Goal: Task Accomplishment & Management: Use online tool/utility

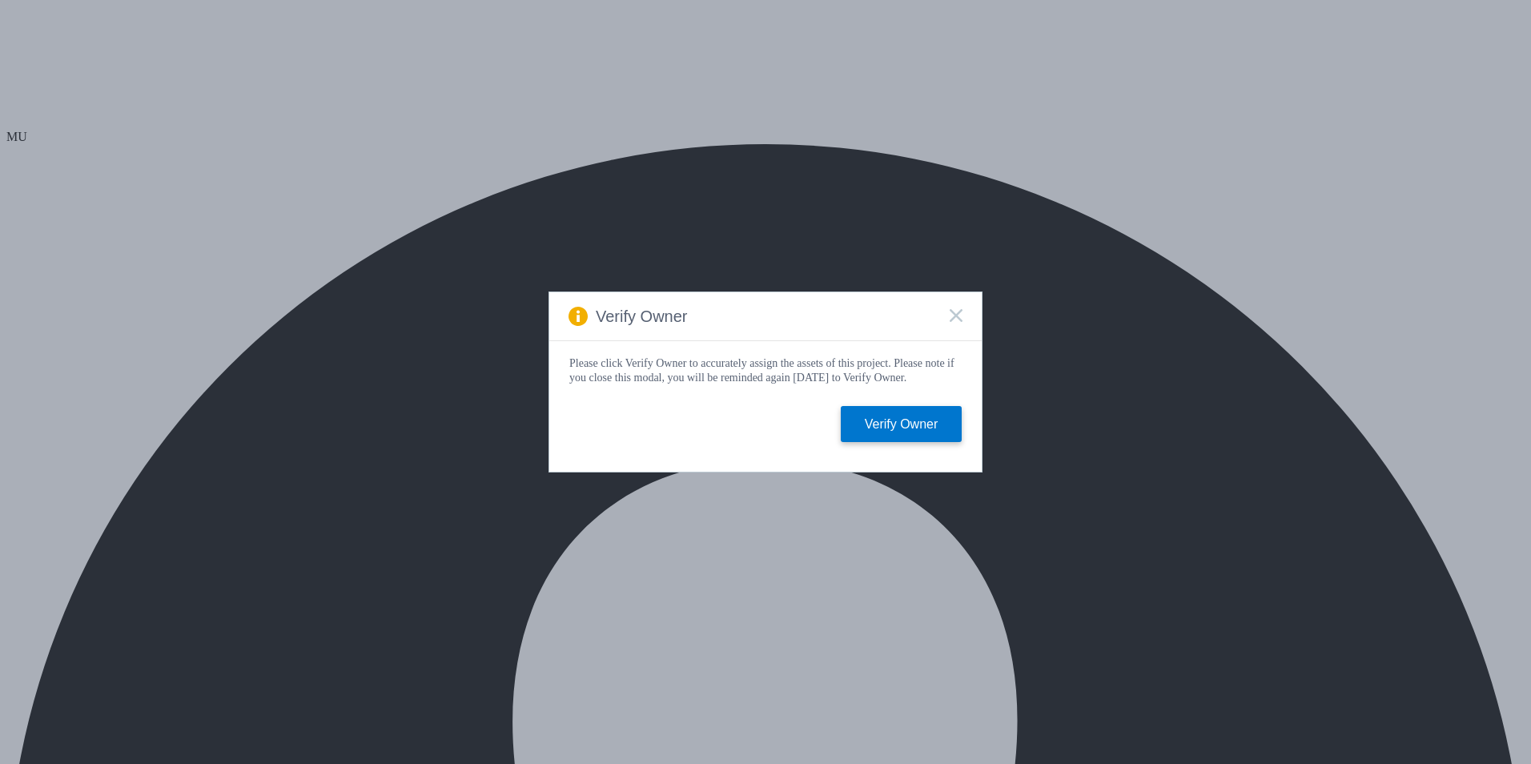
select select "HongKong"
click at [959, 313] on rect at bounding box center [956, 315] width 14 height 14
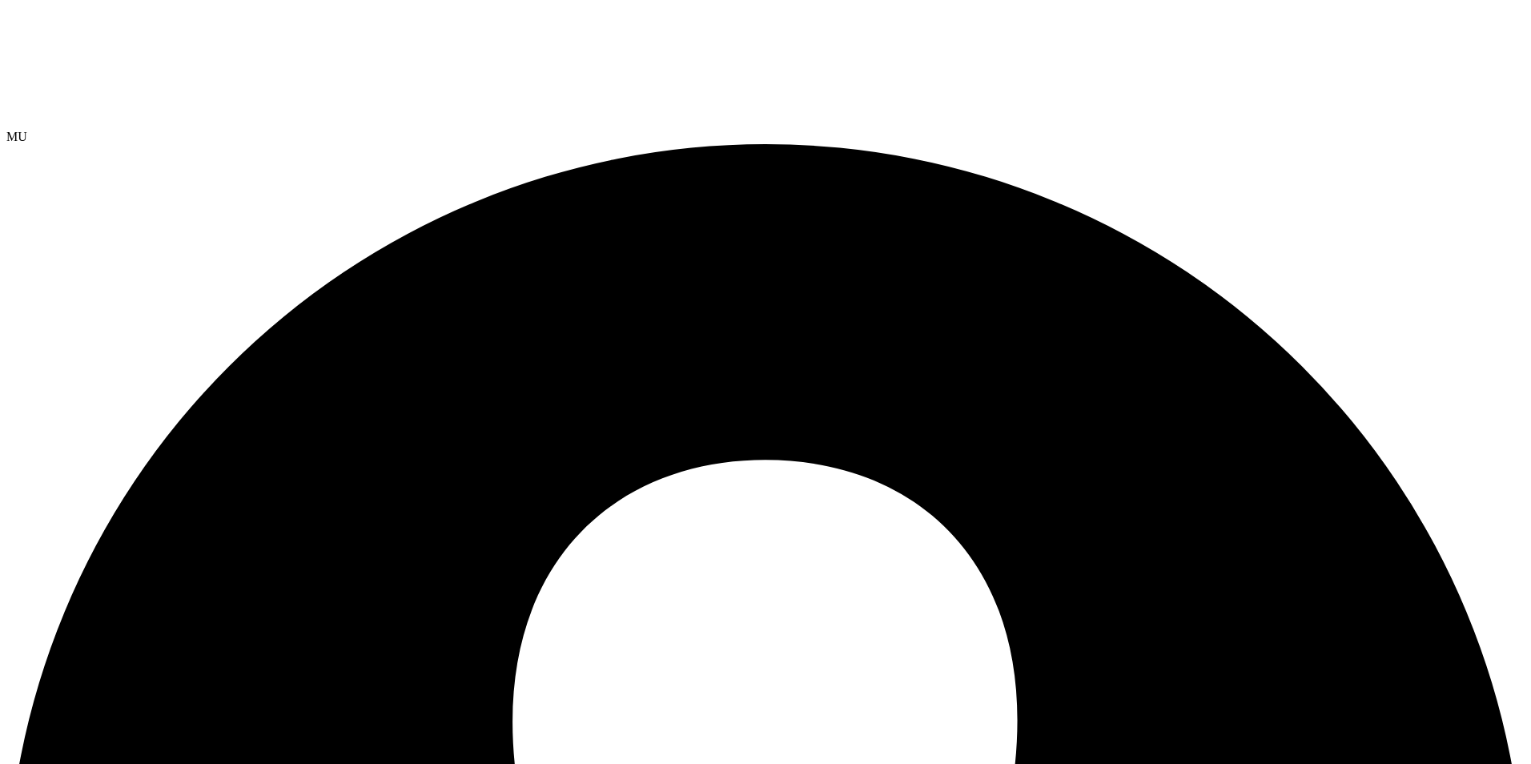
paste input "OP Integration Test Project - Do Not Delete"
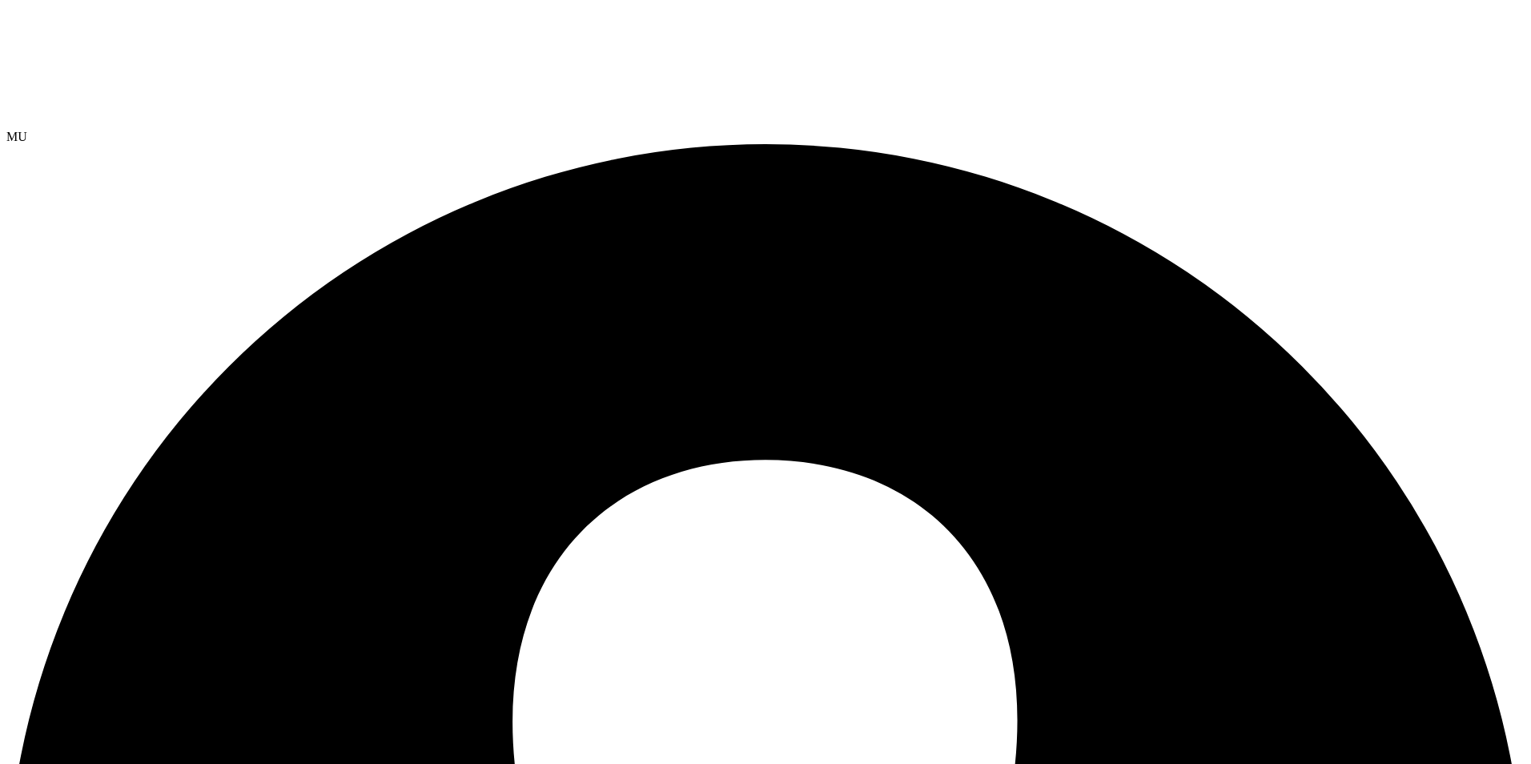
type input "OP Integration Test Project - Do Not Delete"
select select "USD"
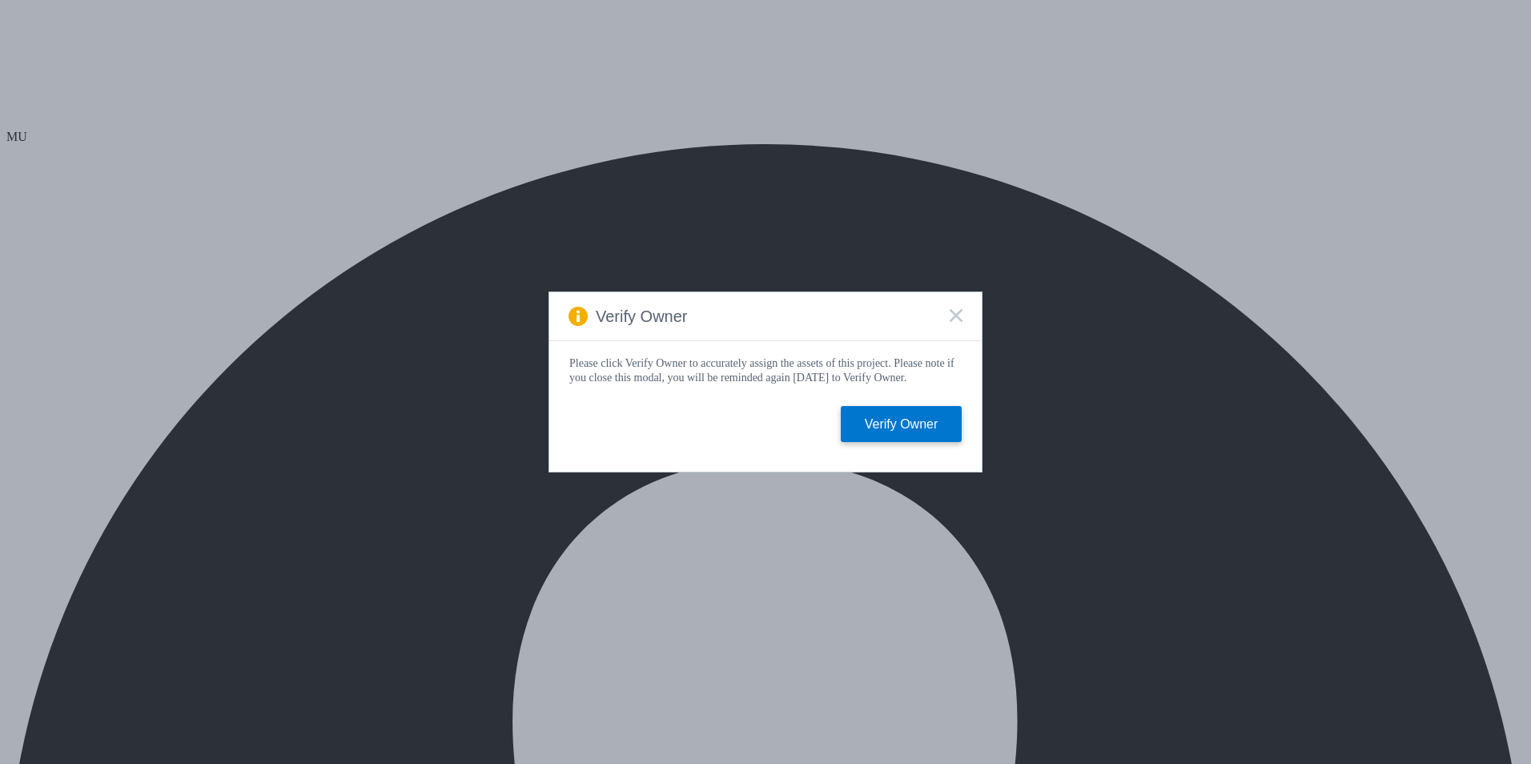
select select "[GEOGRAPHIC_DATA]"
select select "USD"
click at [955, 312] on rect at bounding box center [956, 315] width 14 height 14
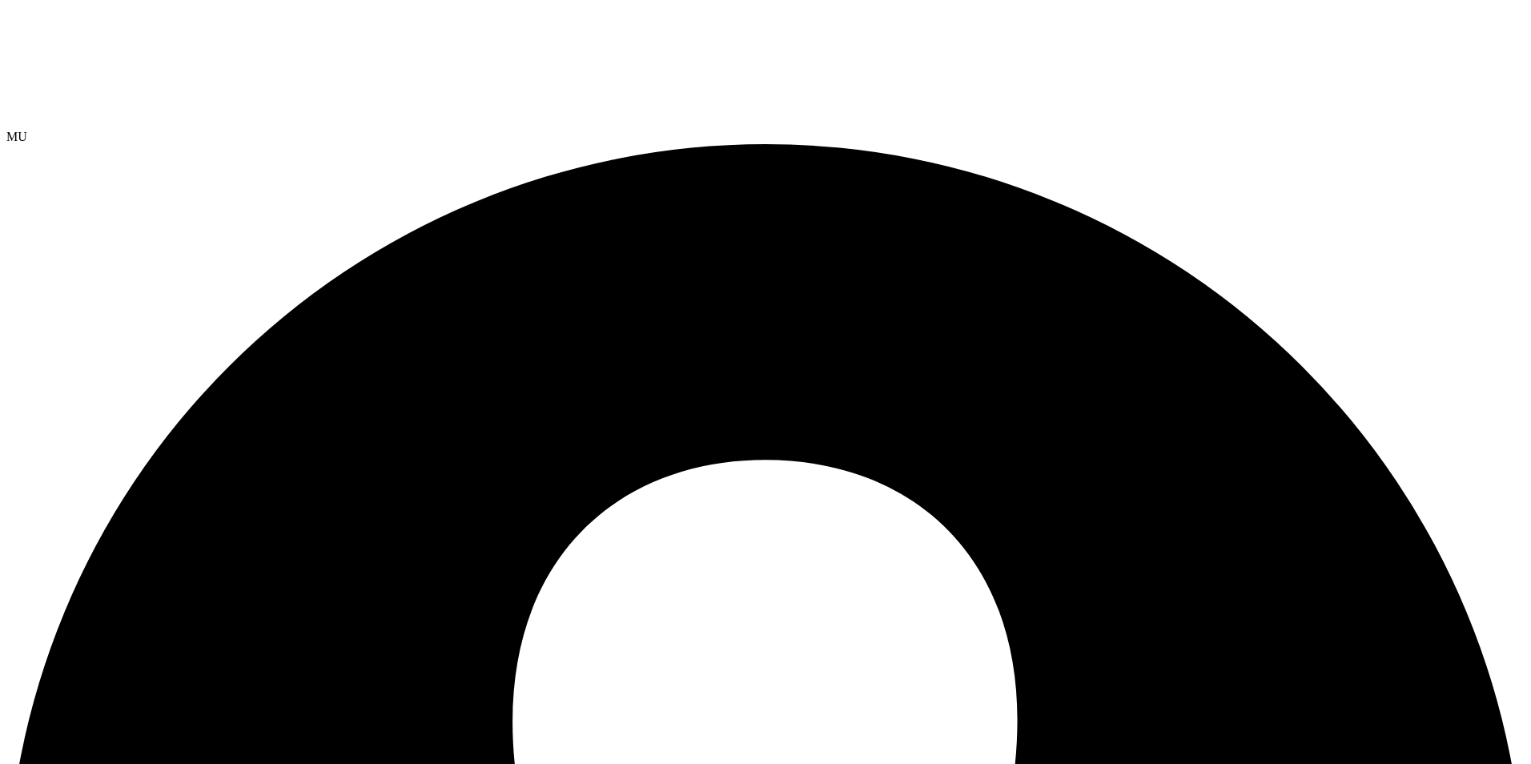
paste input "OP Integration Test Project - Do Not Delete"
type input "OP Integration Test Project - Do Not Delete"
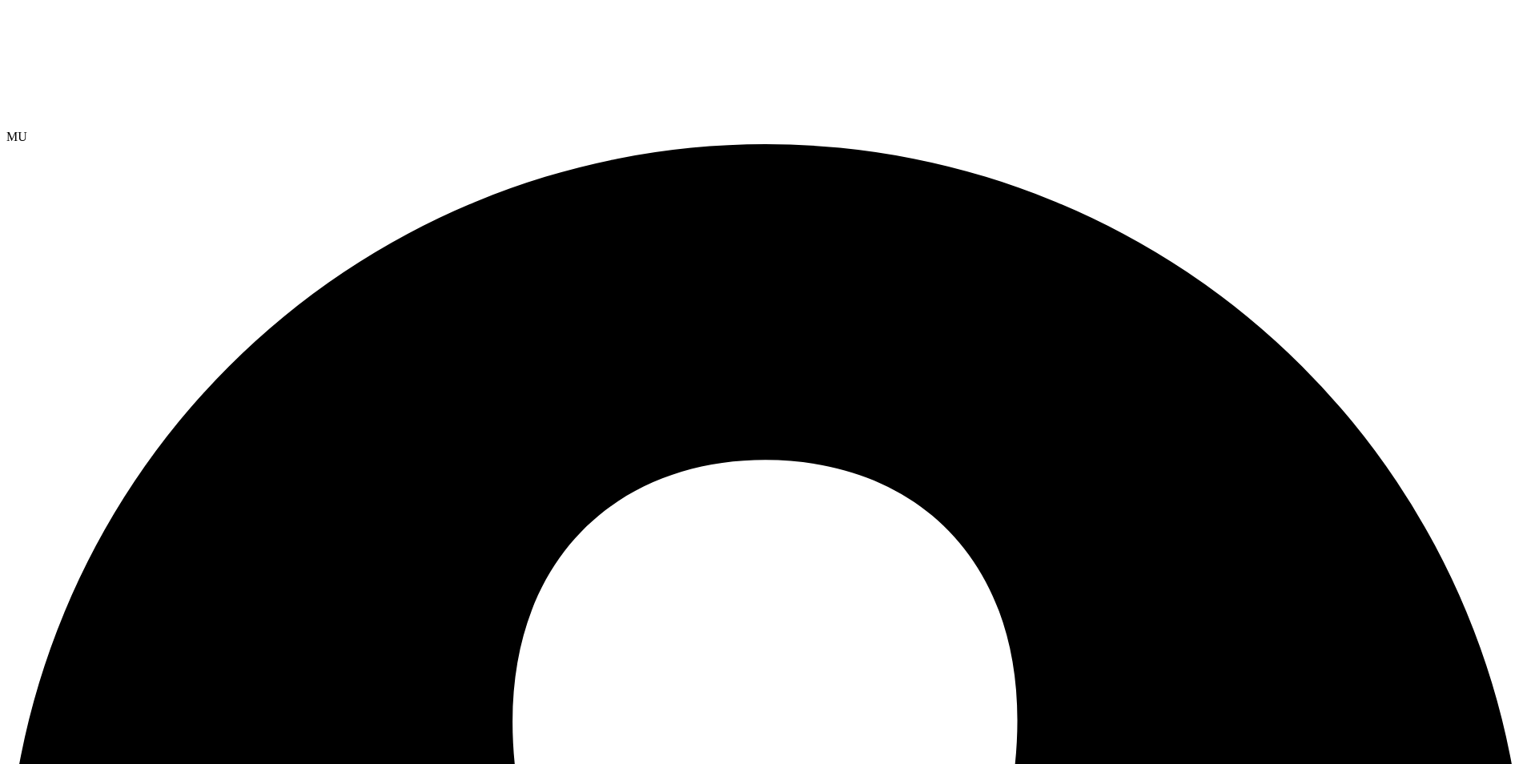
select select "USD"
